Goal: Task Accomplishment & Management: Manage account settings

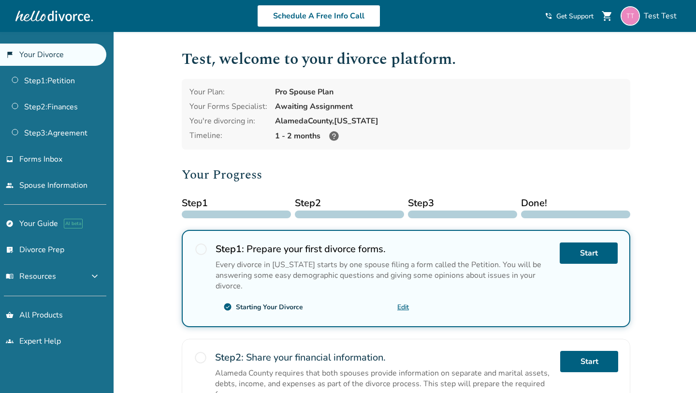
click at [156, 132] on div "Added to cart Test , welcome to your divorce platform. Your Plan: Pro Spouse Pl…" at bounding box center [348, 367] width 696 height 671
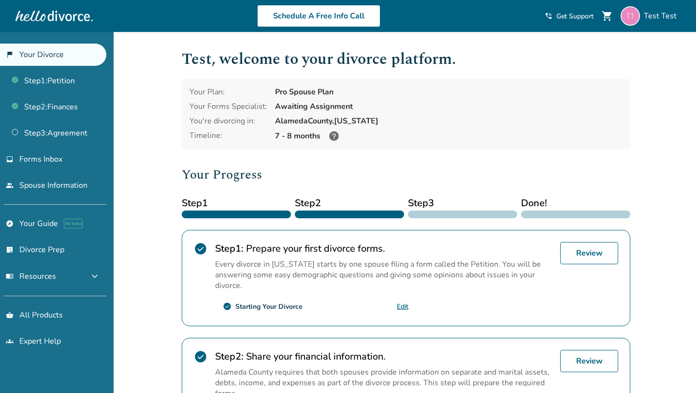
click at [159, 138] on div "Added to cart Test , welcome to your divorce platform. Your Plan: Pro Spouse Pl…" at bounding box center [348, 367] width 696 height 671
click at [174, 189] on div "Added to cart Test , welcome to your divorce platform. Your Plan: Pro Spouse Pl…" at bounding box center [348, 367] width 696 height 671
click at [150, 153] on div "Added to cart Test , welcome to your divorce platform. Your Plan: Pro Spouse Pl…" at bounding box center [348, 367] width 696 height 671
click at [153, 147] on div "Added to cart Test , welcome to your divorce platform. Your Plan: Pro Spouse Pl…" at bounding box center [348, 367] width 696 height 671
click at [99, 274] on span "expand_more" at bounding box center [95, 276] width 12 height 12
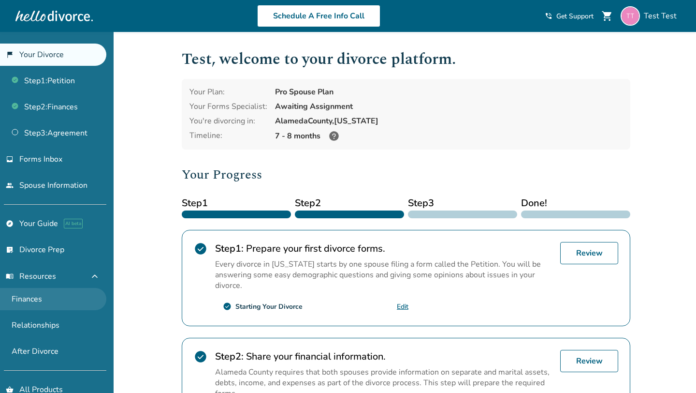
click at [54, 297] on link "Finances" at bounding box center [53, 299] width 106 height 22
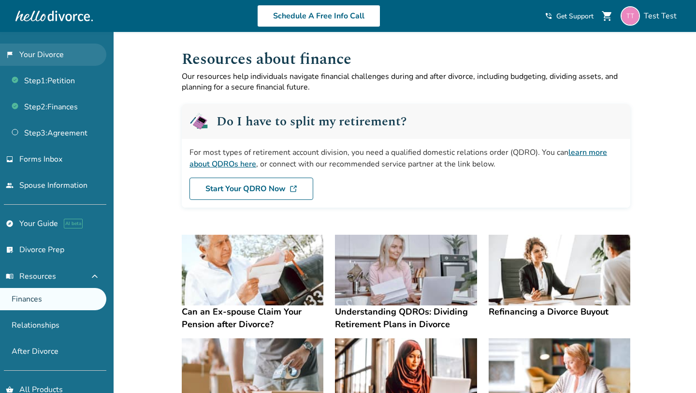
click at [69, 58] on link "flag_2 Your Divorce" at bounding box center [53, 55] width 106 height 22
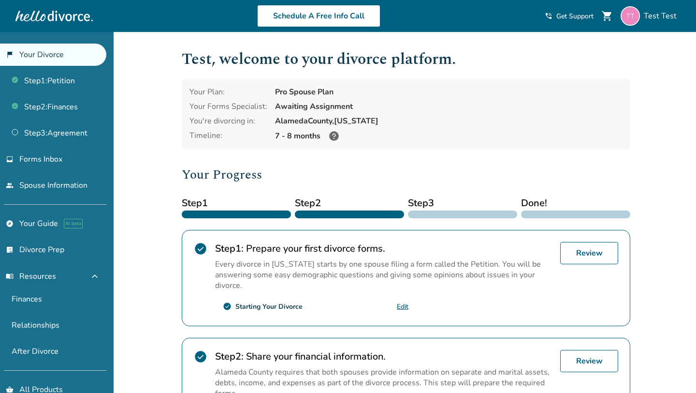
click at [156, 159] on div "Added to cart Test , welcome to your divorce platform. Your Plan: Pro Spouse Pl…" at bounding box center [348, 367] width 696 height 671
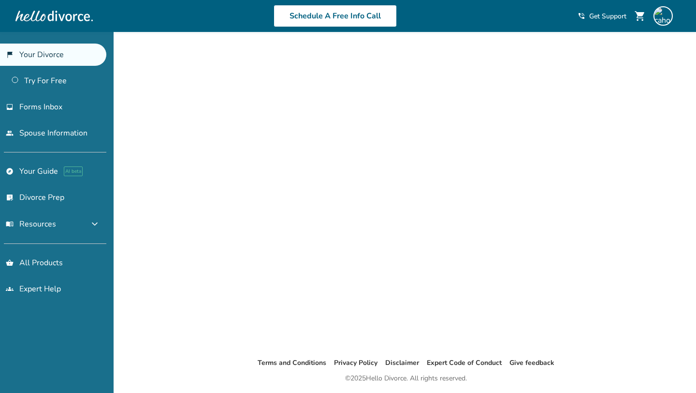
click at [165, 169] on div "Added to cart Terms and Conditions Privacy Policy Disclaimer Expert Code of Con…" at bounding box center [348, 228] width 696 height 393
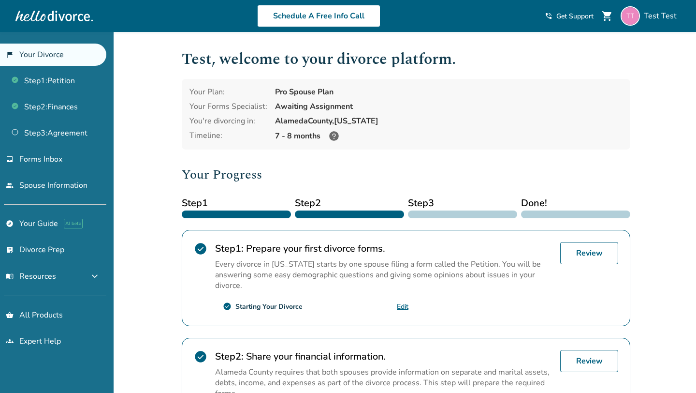
click at [181, 81] on div "Test , welcome to your divorce platform. Your Plan: Pro Spouse Plan Your Forms …" at bounding box center [406, 333] width 464 height 603
click at [186, 59] on h1 "Test , welcome to your divorce platform." at bounding box center [406, 59] width 449 height 24
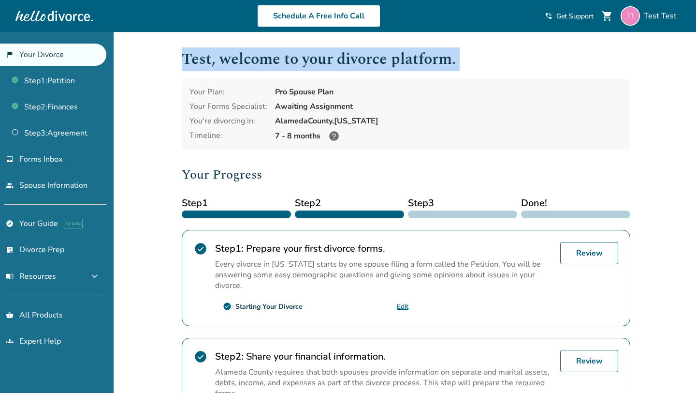
click at [186, 59] on h1 "Test , welcome to your divorce platform." at bounding box center [406, 59] width 449 height 24
click at [254, 58] on h1 "Test , welcome to your divorce platform." at bounding box center [406, 59] width 449 height 24
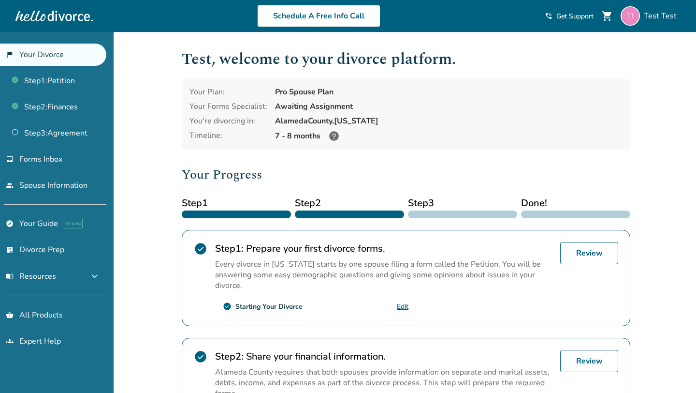
click at [156, 164] on div "Added to cart Test , welcome to your divorce platform. Your Plan: Pro Spouse Pl…" at bounding box center [348, 367] width 696 height 671
click at [162, 154] on div "Added to cart Test , welcome to your divorce platform. Your Plan: Pro Spouse Pl…" at bounding box center [348, 367] width 696 height 671
click at [533, 116] on div "[GEOGRAPHIC_DATA], [US_STATE]" at bounding box center [449, 121] width 348 height 11
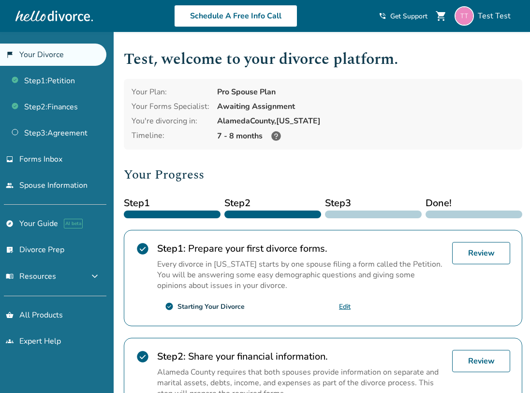
click at [489, 132] on div "7 - 8 months" at bounding box center [365, 136] width 297 height 12
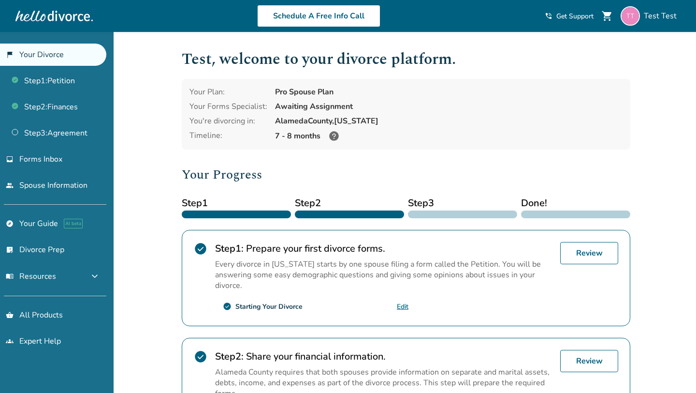
click at [152, 194] on div "Added to cart Test , welcome to your divorce platform. Your Plan: Pro Spouse Pl…" at bounding box center [348, 367] width 696 height 671
click at [125, 128] on div "Added to cart Test , welcome to your divorce platform. Your Plan: Pro Spouse Pl…" at bounding box center [348, 367] width 696 height 671
click at [172, 160] on div "Added to cart Test , welcome to your divorce platform. Your Plan: Pro Spouse Pl…" at bounding box center [348, 367] width 696 height 671
click at [162, 182] on div "Added to cart Test , welcome to your divorce platform. Your Plan: Pro Spouse Pl…" at bounding box center [348, 367] width 696 height 671
click at [185, 131] on div "Your Plan: Pro Spouse Plan Your Forms Specialist: Awaiting Assignment You're di…" at bounding box center [406, 114] width 449 height 71
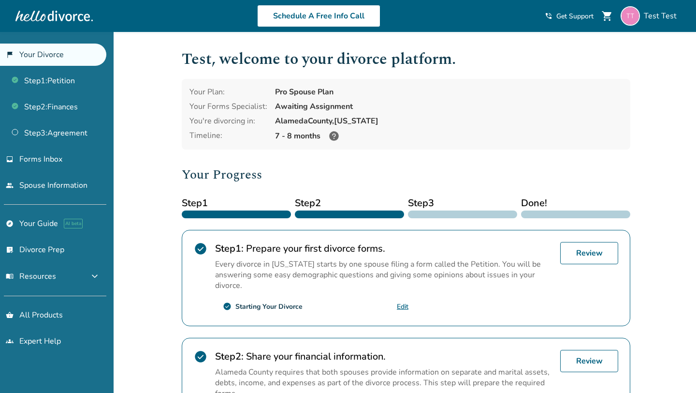
click at [158, 141] on div "Added to cart Test , welcome to your divorce platform. Your Plan: Pro Spouse Pl…" at bounding box center [348, 367] width 696 height 671
click at [168, 149] on div "Added to cart Test , welcome to your divorce platform. Your Plan: Pro Spouse Pl…" at bounding box center [348, 367] width 696 height 671
click at [157, 133] on div "Added to cart Test , welcome to your divorce platform. Your Plan: Pro Spouse Pl…" at bounding box center [348, 367] width 696 height 671
click at [144, 142] on div "Added to cart Test , welcome to your divorce platform. Your Plan: Pro Spouse Pl…" at bounding box center [348, 367] width 696 height 671
click at [153, 167] on div "Added to cart Test , welcome to your divorce platform. Your Plan: Pro Spouse Pl…" at bounding box center [348, 367] width 696 height 671
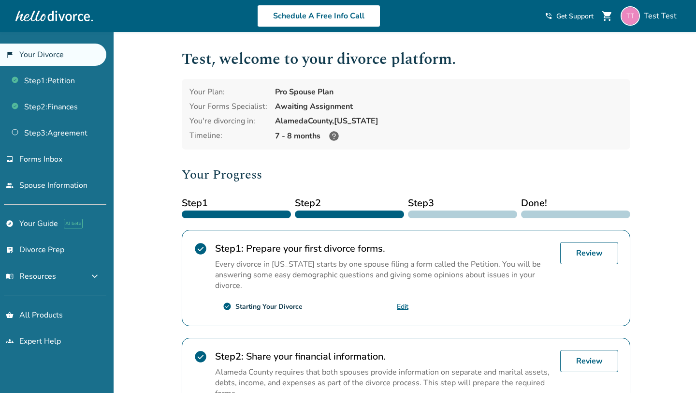
click at [167, 162] on div "Added to cart Test , welcome to your divorce platform. Your Plan: Pro Spouse Pl…" at bounding box center [348, 367] width 696 height 671
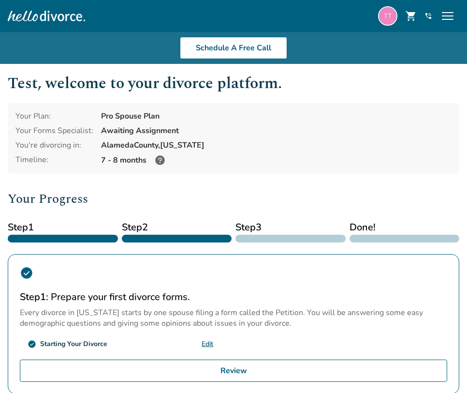
click at [393, 109] on div "Your Plan: Pro Spouse Plan Your Forms Specialist: Awaiting Assignment You're di…" at bounding box center [234, 138] width 452 height 71
